Goal: Task Accomplishment & Management: Manage account settings

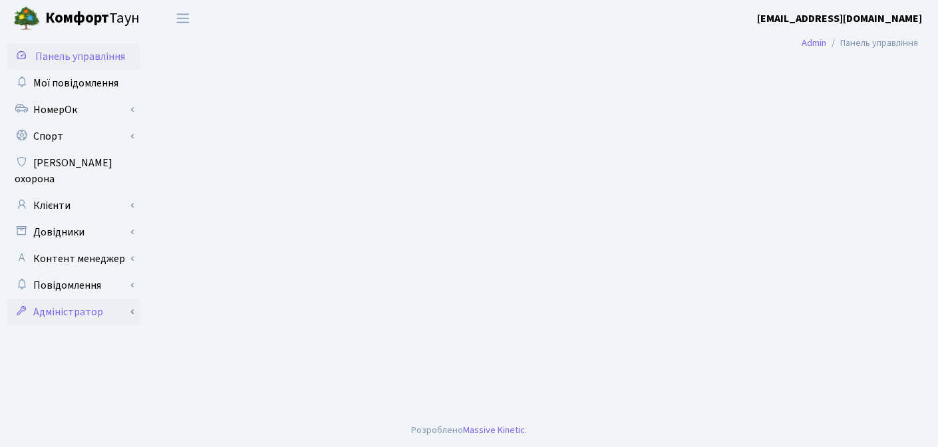
click at [61, 299] on link "Адміністратор" at bounding box center [73, 312] width 133 height 27
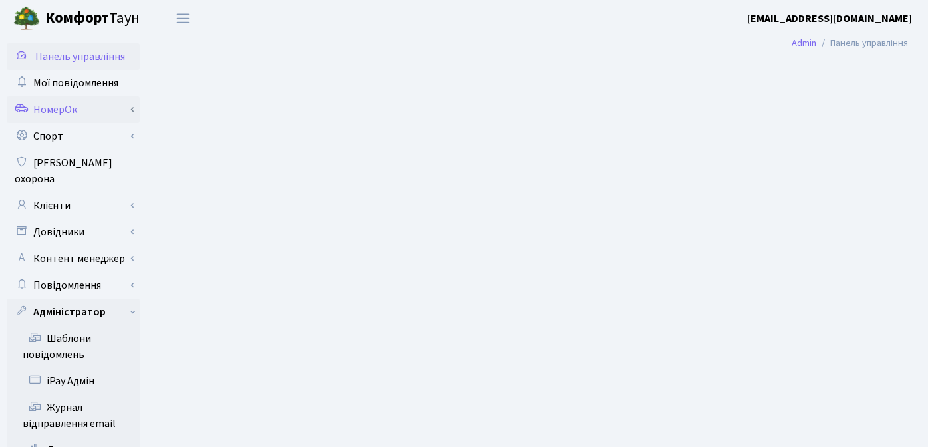
click at [69, 113] on link "НомерОк" at bounding box center [73, 109] width 133 height 27
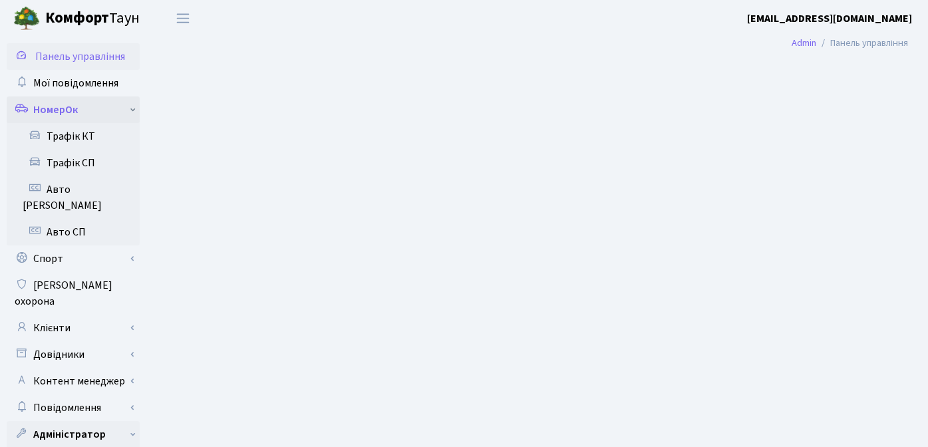
click at [69, 113] on link "НомерОк" at bounding box center [73, 109] width 133 height 27
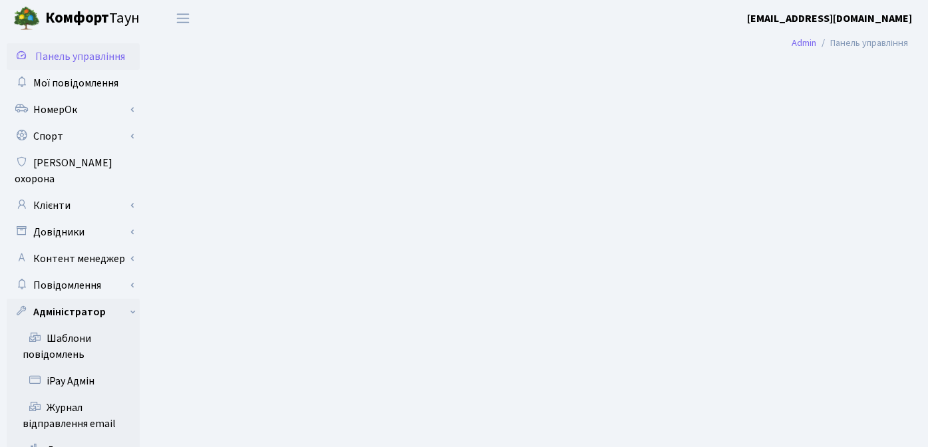
click at [321, 109] on main "Admin Панель управління" at bounding box center [539, 320] width 779 height 567
click at [848, 20] on b "[EMAIL_ADDRESS][DOMAIN_NAME]" at bounding box center [829, 18] width 165 height 15
click at [819, 72] on link "Вийти" at bounding box center [845, 73] width 132 height 21
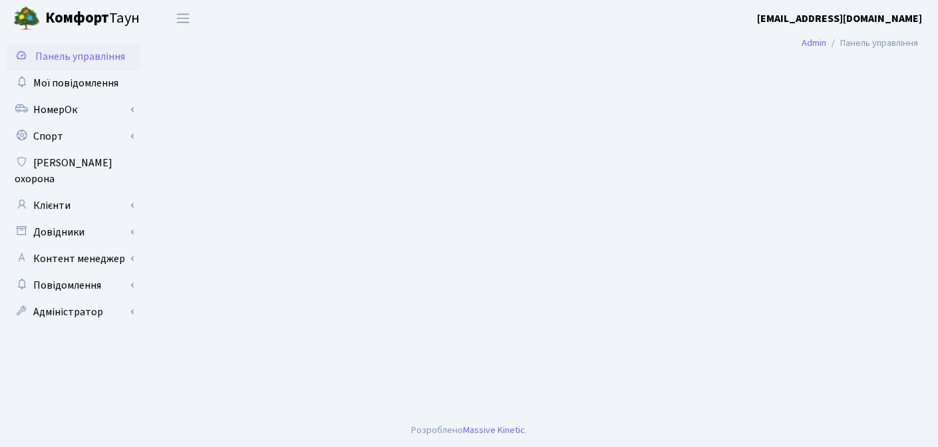
click at [866, 23] on b "[EMAIL_ADDRESS][DOMAIN_NAME]" at bounding box center [839, 18] width 165 height 15
click at [831, 75] on link "Вийти" at bounding box center [855, 73] width 132 height 21
